Goal: Transaction & Acquisition: Purchase product/service

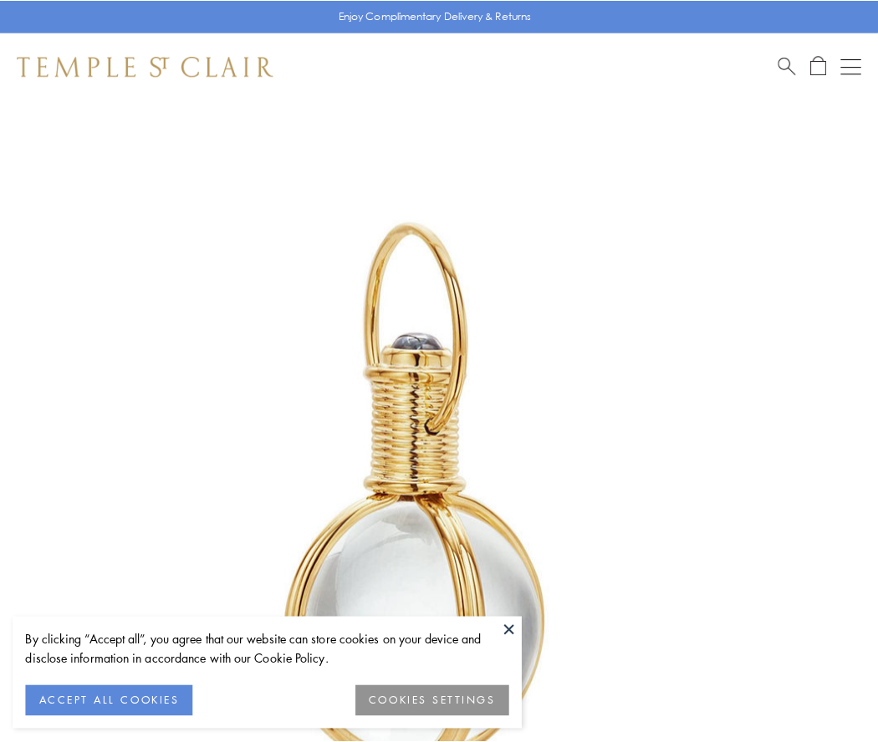
scroll to position [436, 0]
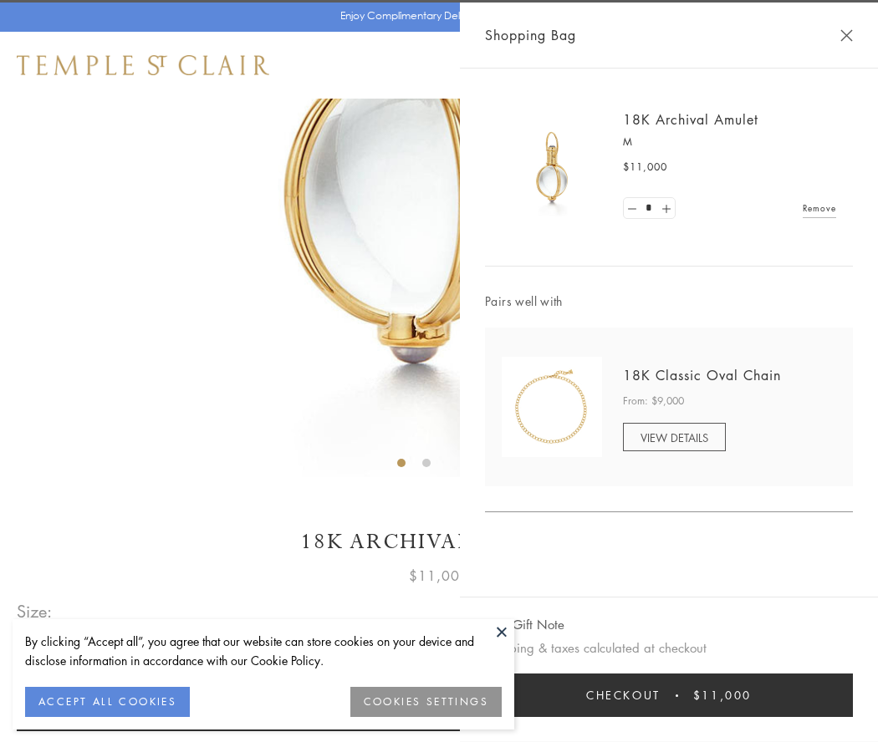
click at [669, 695] on button "Checkout $11,000" at bounding box center [669, 695] width 368 height 43
